Goal: Find specific page/section: Find specific page/section

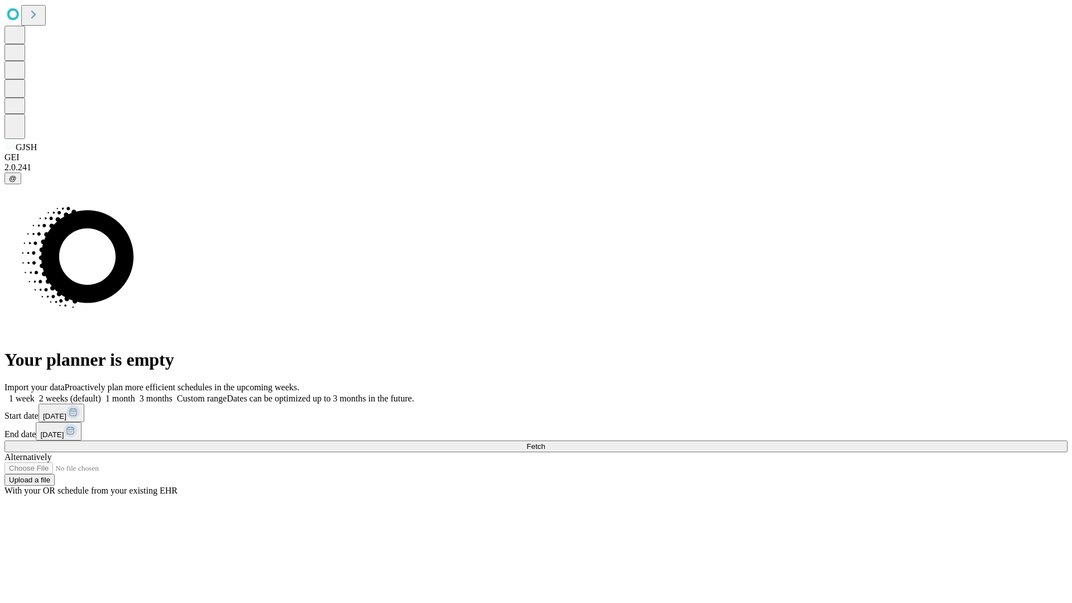
click at [545, 442] on span "Fetch" at bounding box center [536, 446] width 18 height 8
